Goal: Information Seeking & Learning: Learn about a topic

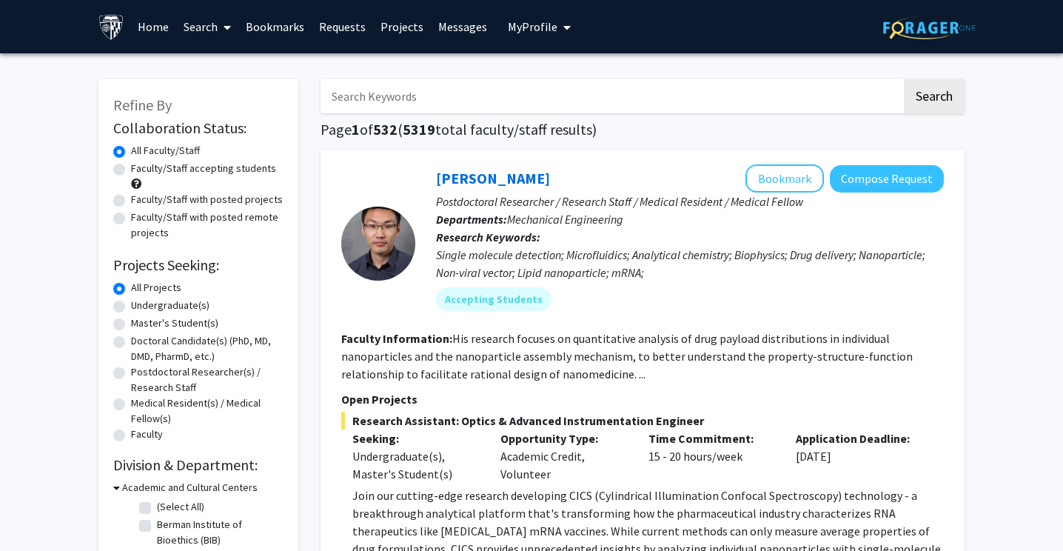
click at [131, 320] on label "Master's Student(s)" at bounding box center [174, 323] width 87 height 16
click at [131, 320] on input "Master's Student(s)" at bounding box center [136, 320] width 10 height 10
radio input "true"
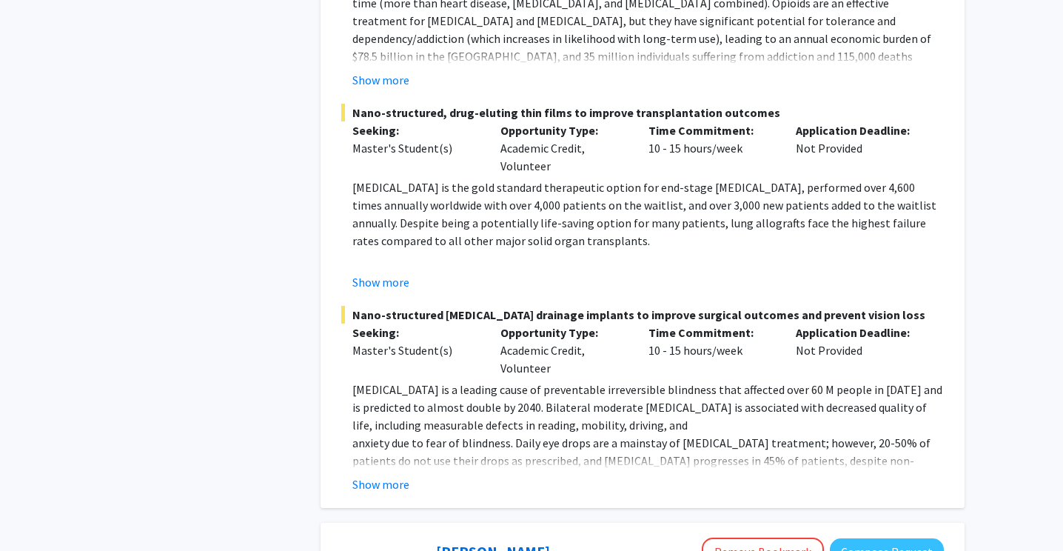
scroll to position [1969, 0]
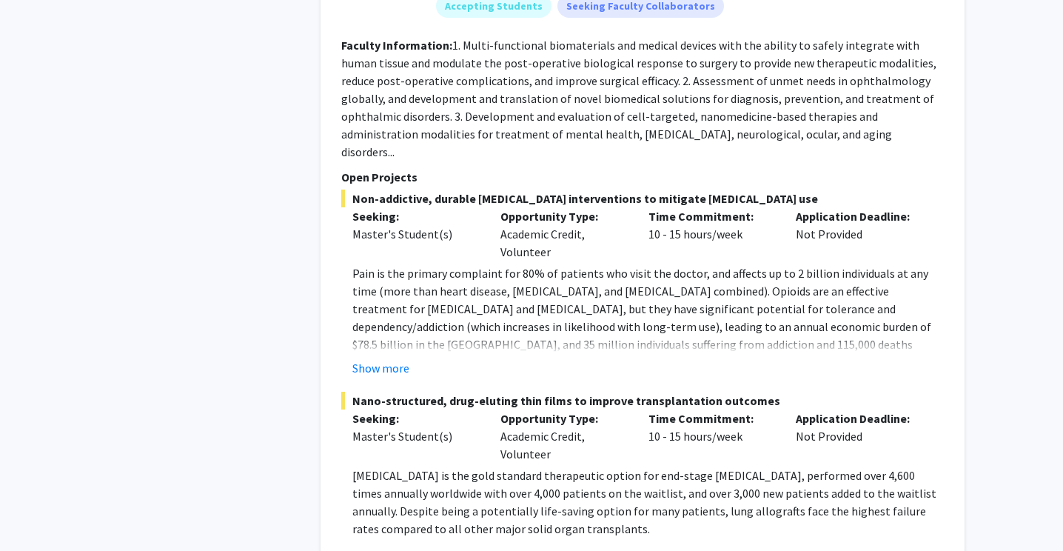
scroll to position [1667, 0]
click at [395, 358] on button "Show more" at bounding box center [380, 367] width 57 height 18
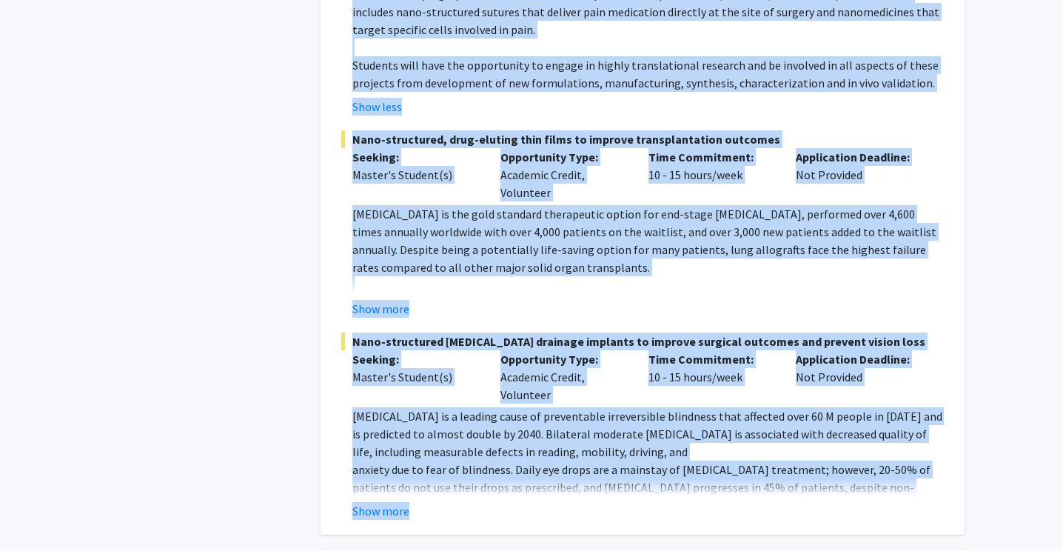
scroll to position [2115, 0]
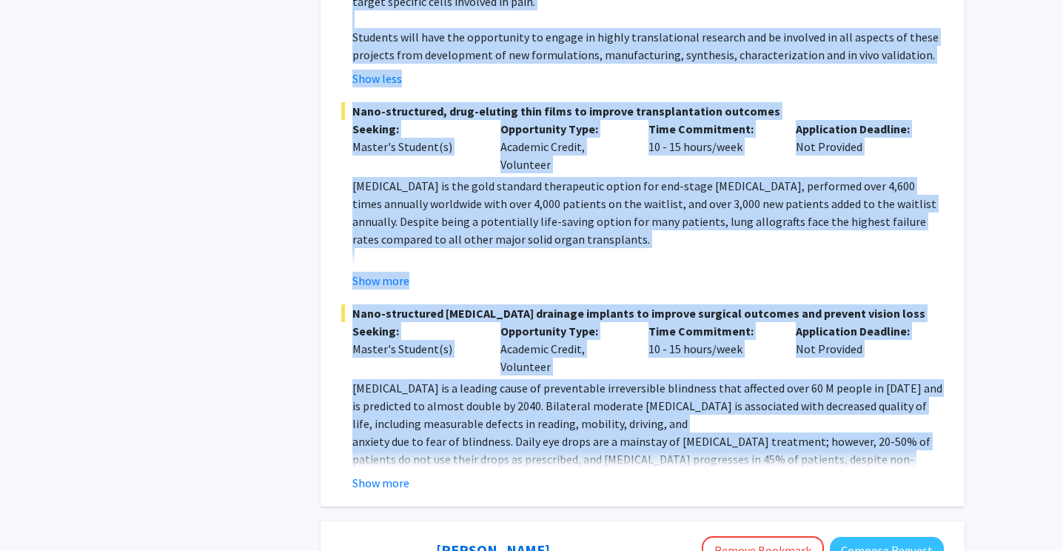
drag, startPoint x: 354, startPoint y: 53, endPoint x: 576, endPoint y: 423, distance: 431.5
click at [580, 423] on fg-project-list "Non-addictive, durable [MEDICAL_DATA] interventions to mitigate [MEDICAL_DATA] …" at bounding box center [642, 115] width 602 height 751
click at [394, 272] on button "Show more" at bounding box center [380, 281] width 57 height 18
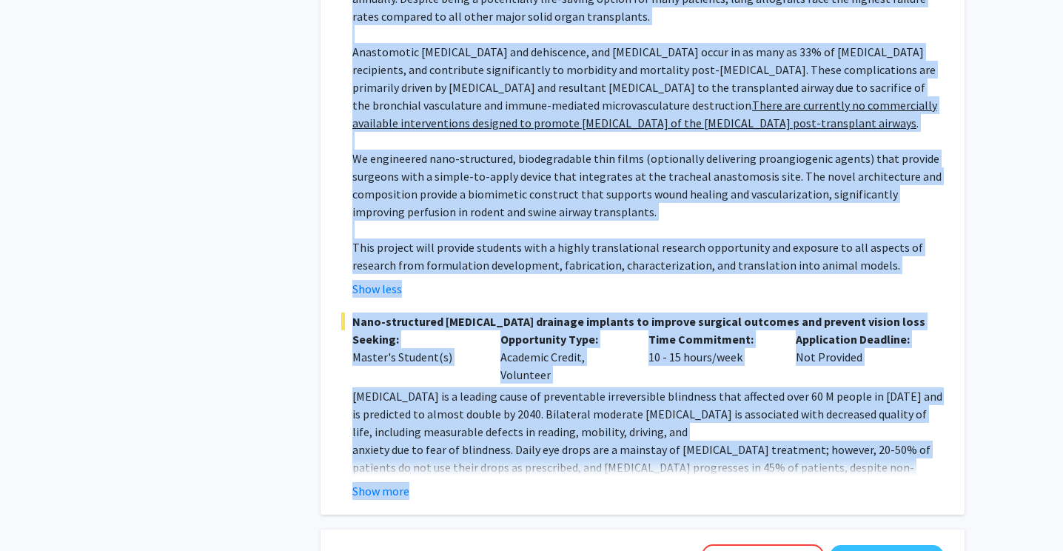
scroll to position [2366, 0]
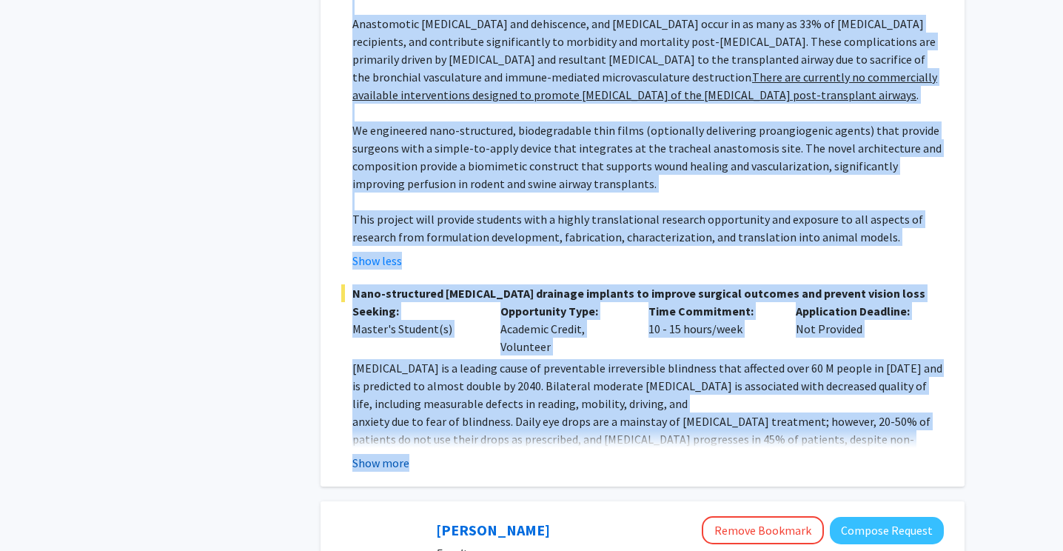
click at [384, 454] on button "Show more" at bounding box center [380, 463] width 57 height 18
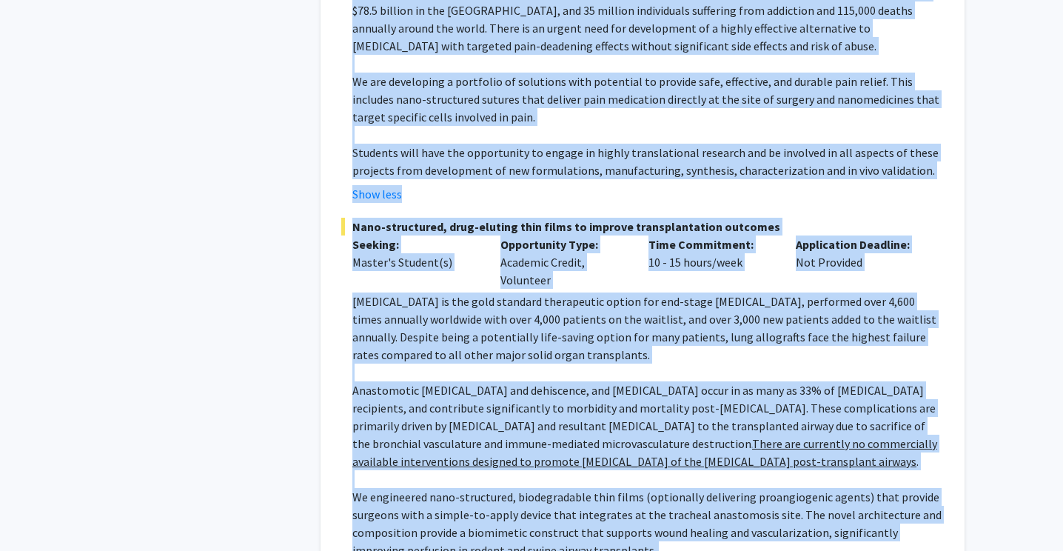
scroll to position [2006, 0]
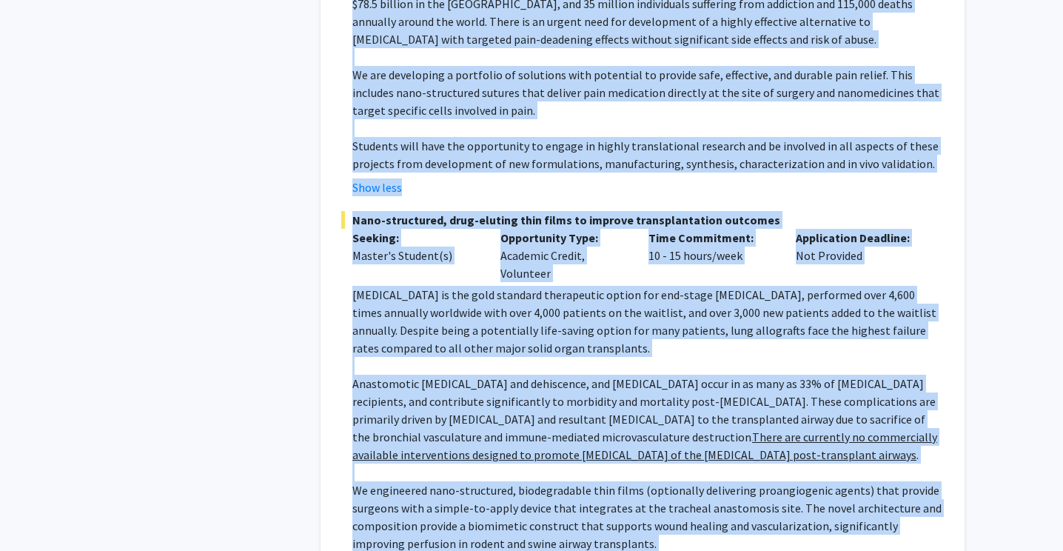
copy fg-project-list "Non-addictive, durable [MEDICAL_DATA] interventions to mitigate [MEDICAL_DATA] …"
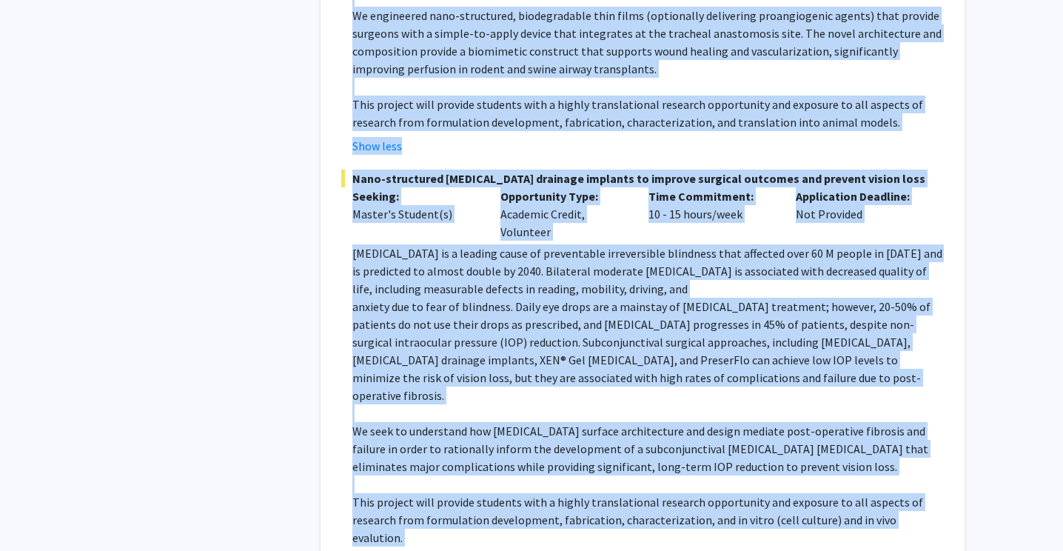
scroll to position [2480, 0]
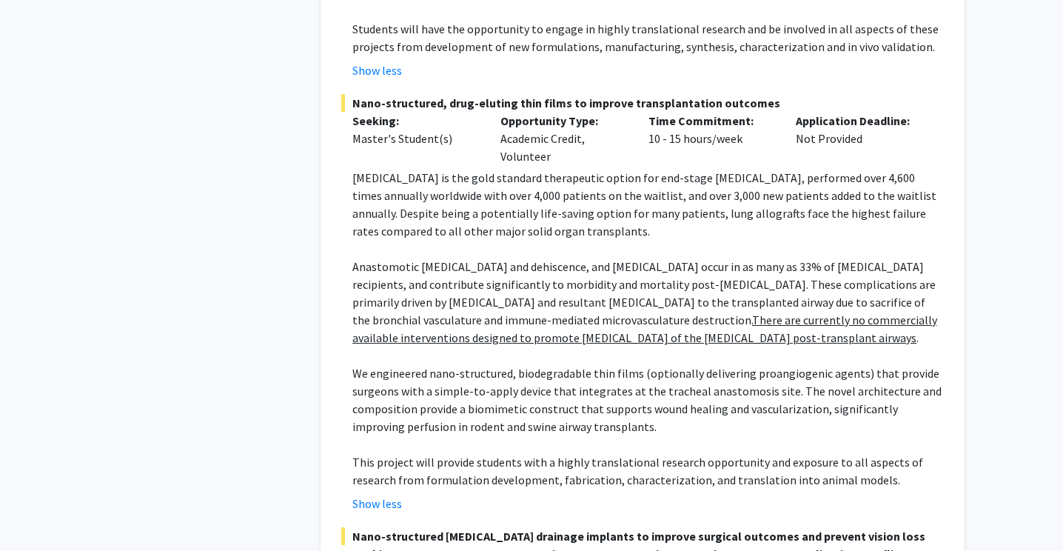
scroll to position [2125, 0]
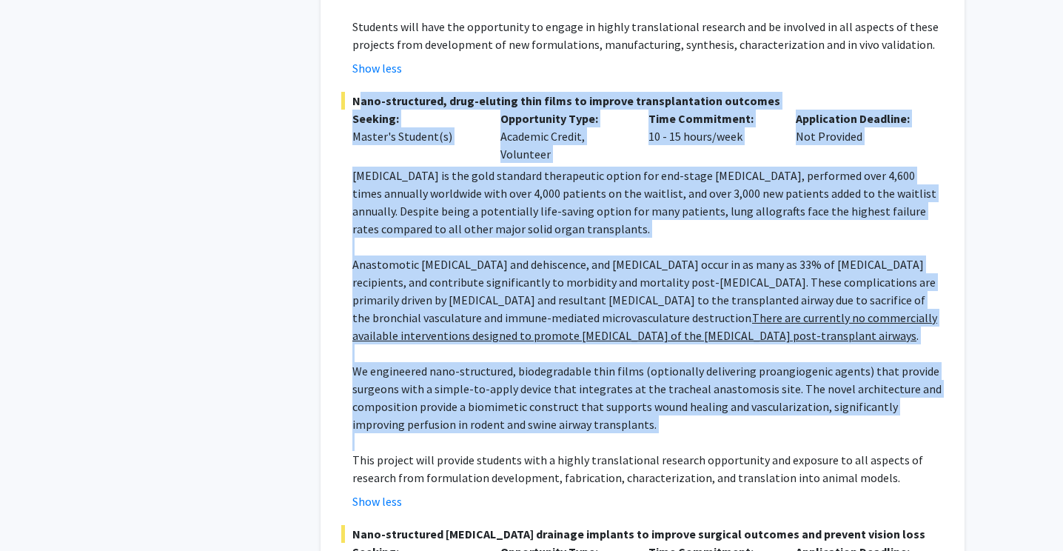
drag, startPoint x: 354, startPoint y: 47, endPoint x: 692, endPoint y: 382, distance: 476.2
click at [692, 382] on div "Nano-structured, drug-eluting thin films to improve transplantation outcomes Se…" at bounding box center [642, 301] width 602 height 418
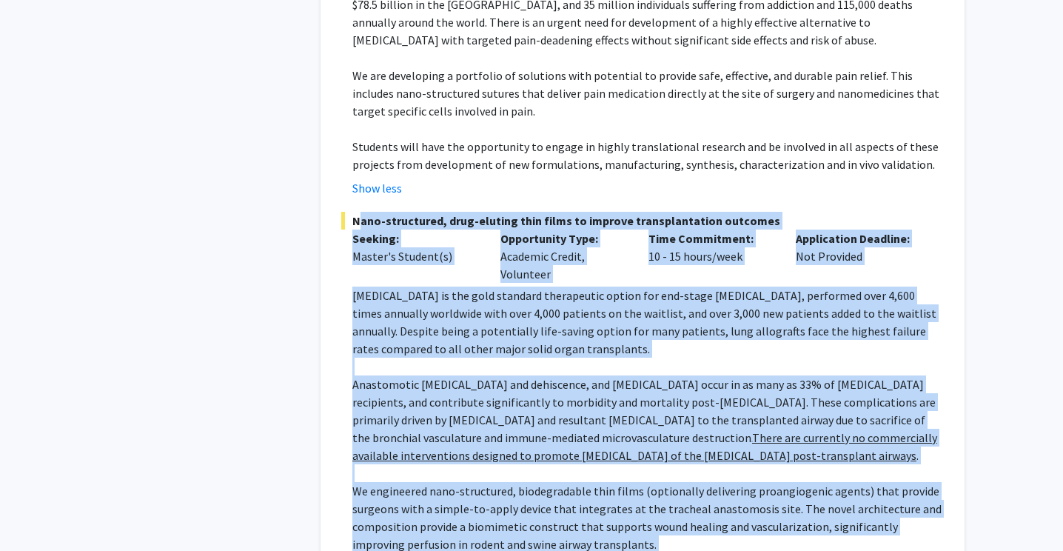
scroll to position [1884, 0]
